Goal: Find specific page/section: Find specific page/section

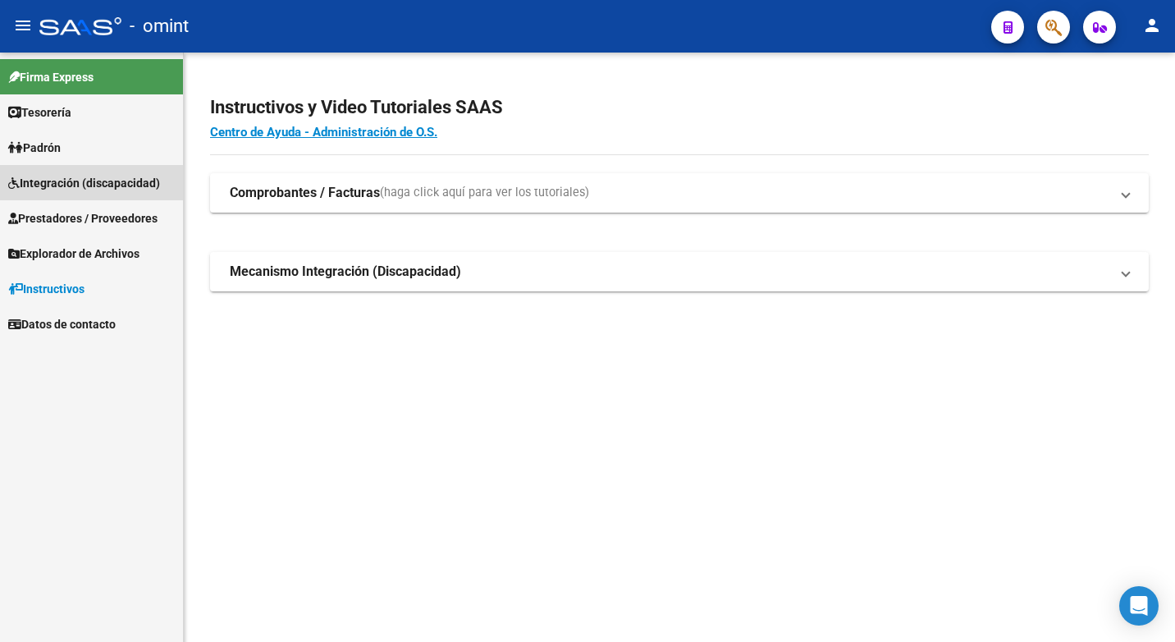
click at [70, 187] on span "Integración (discapacidad)" at bounding box center [84, 183] width 152 height 18
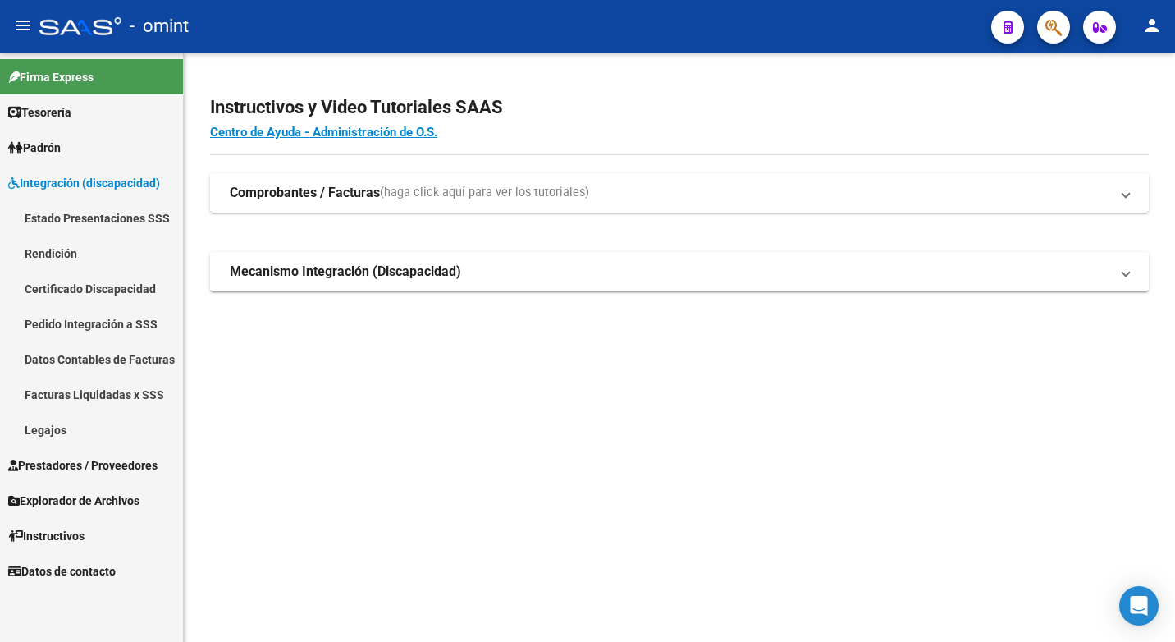
click at [50, 428] on link "Legajos" at bounding box center [91, 429] width 183 height 35
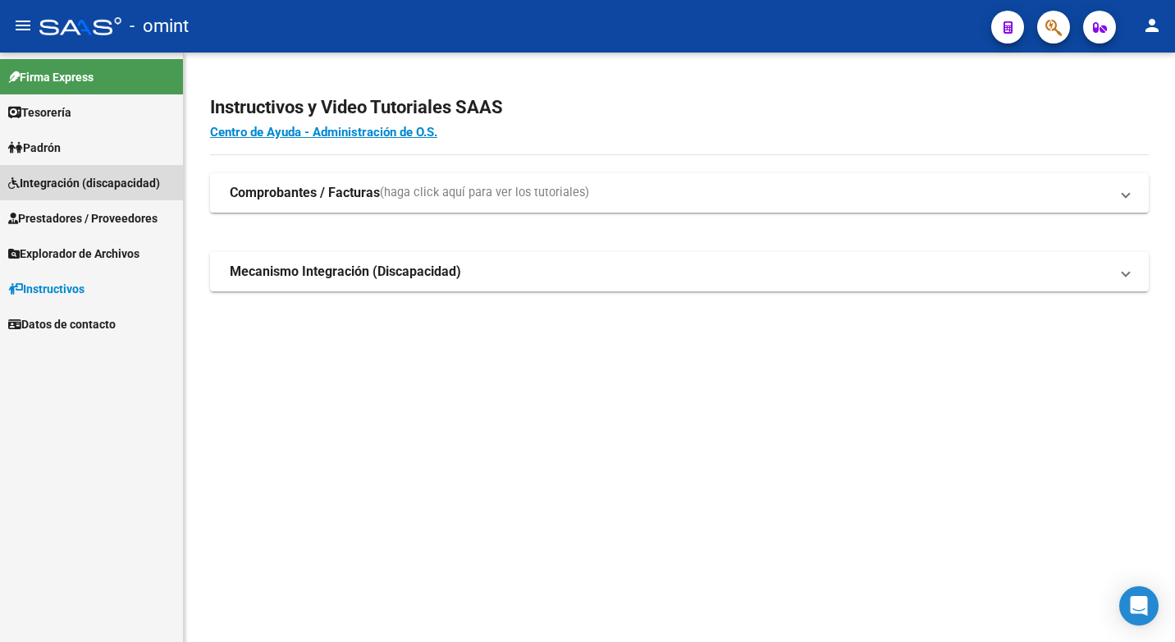
click at [79, 184] on span "Integración (discapacidad)" at bounding box center [84, 183] width 152 height 18
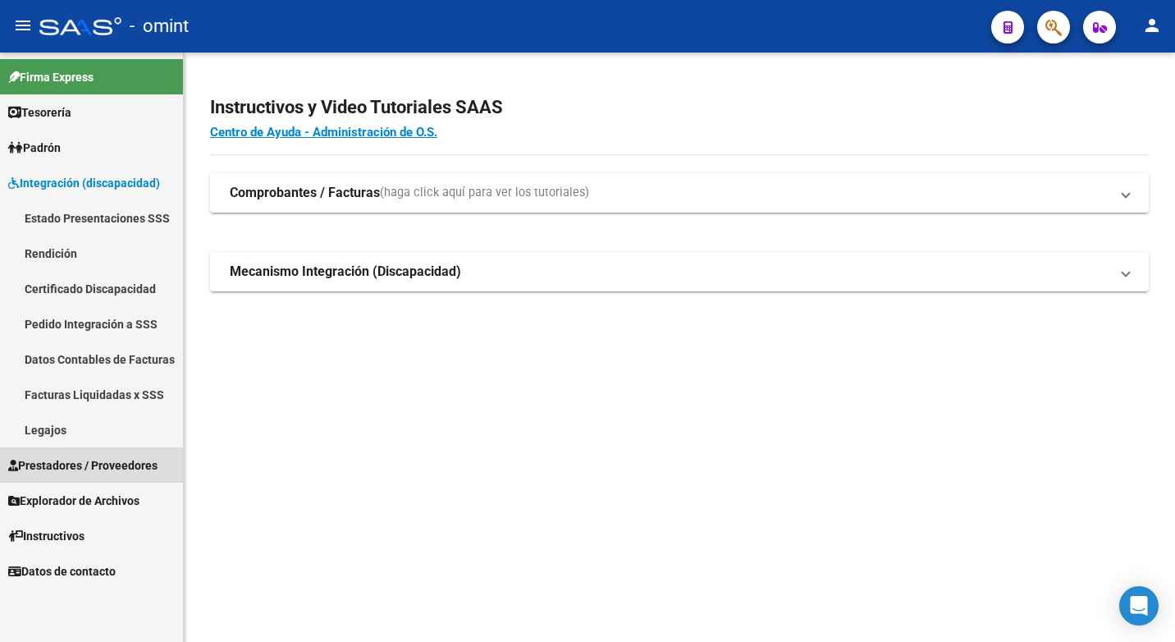
click at [105, 464] on span "Prestadores / Proveedores" at bounding box center [82, 465] width 149 height 18
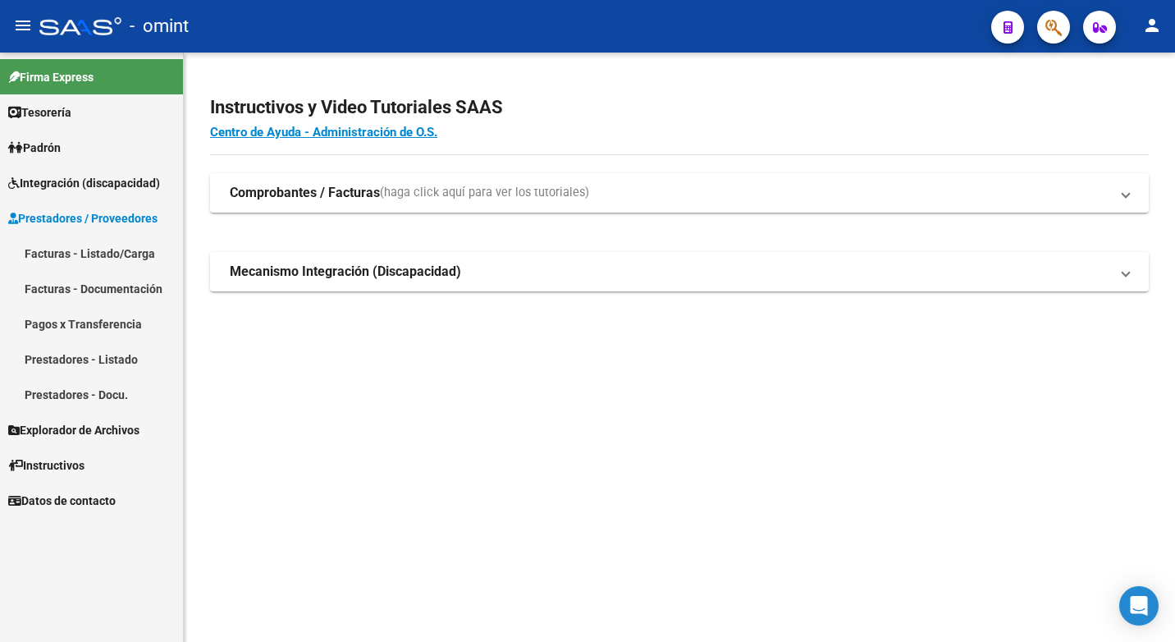
click at [139, 259] on link "Facturas - Listado/Carga" at bounding box center [91, 252] width 183 height 35
